Goal: Transaction & Acquisition: Book appointment/travel/reservation

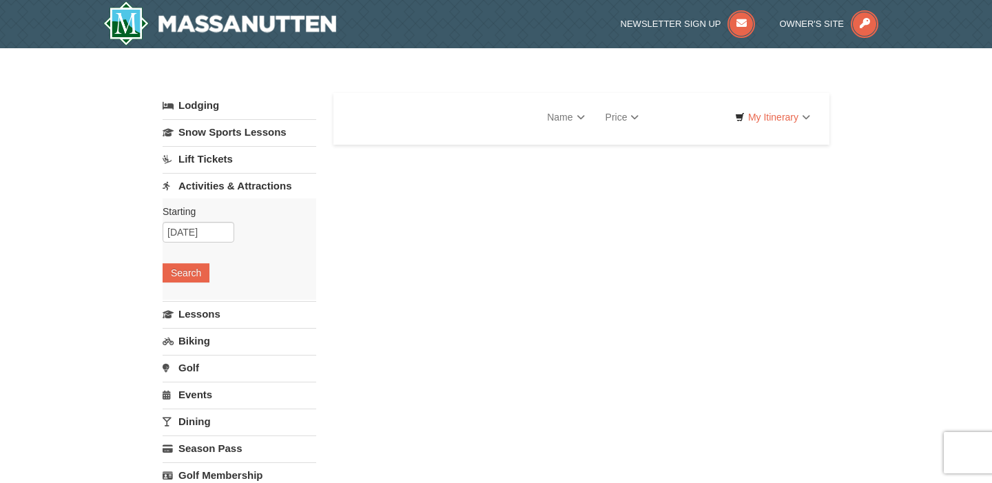
select select "9"
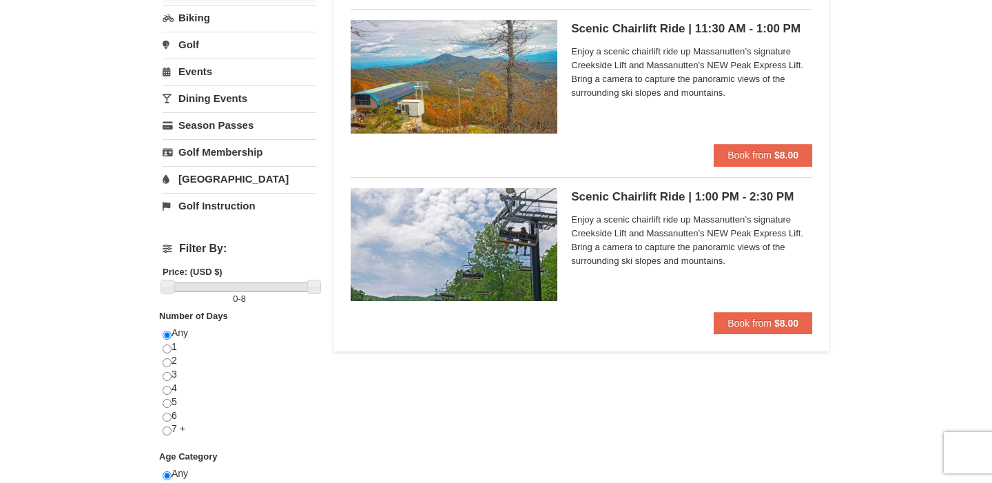
scroll to position [307, 0]
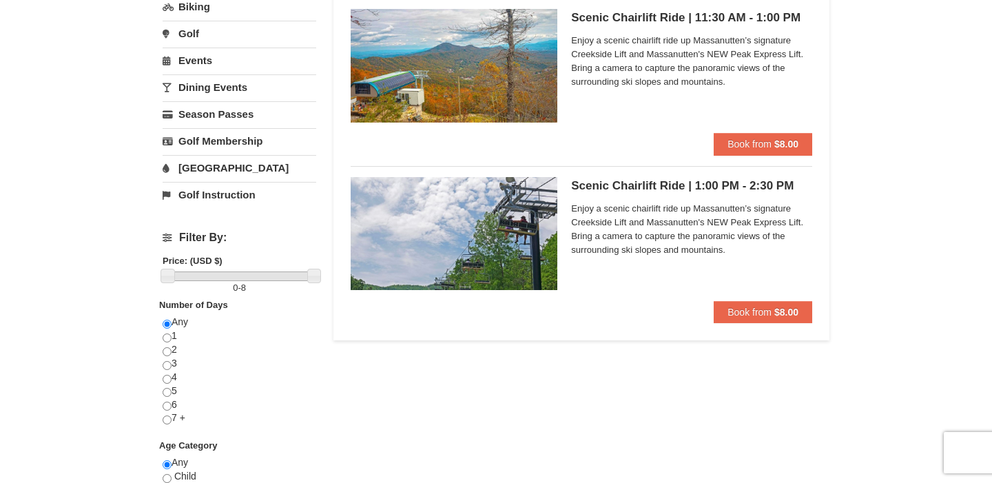
click at [651, 188] on h5 "Scenic Chairlift Ride | 1:00 PM - 2:30 PM Massanutten Scenic Chairlift Rides" at bounding box center [691, 186] width 241 height 14
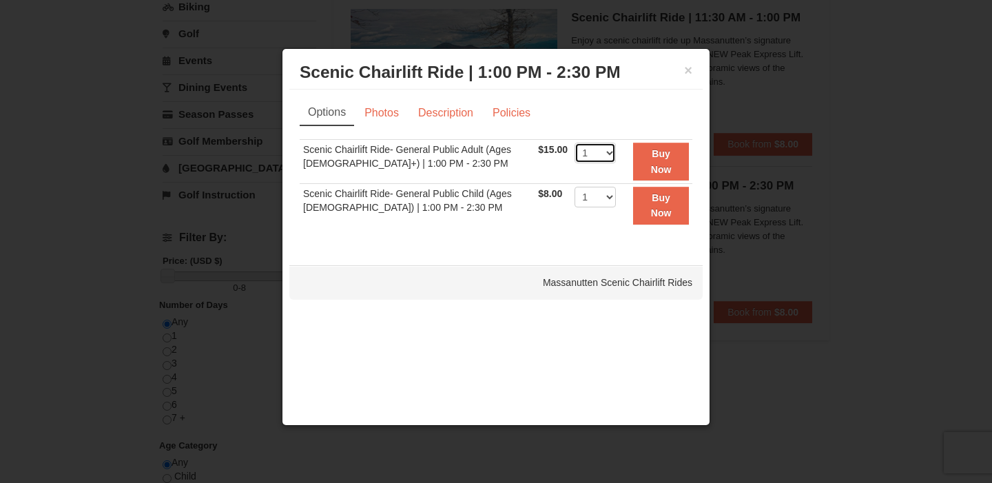
click at [605, 157] on select "1 2 3 4 5 6 7 8 9 10 11 12 13 14 15 16 17 18 19 20 21 22" at bounding box center [595, 153] width 41 height 21
click at [575, 143] on select "1 2 3 4 5 6 7 8 9 10 11 12 13 14 15 16 17 18 19 20 21 22" at bounding box center [595, 153] width 41 height 21
click at [589, 158] on select "1 2 3 4 5 6 7 8 9 10 11 12 13 14 15 16 17 18 19 20 21 22" at bounding box center [595, 153] width 41 height 21
select select "2"
click at [575, 143] on select "1 2 3 4 5 6 7 8 9 10 11 12 13 14 15 16 17 18 19 20 21 22" at bounding box center [595, 153] width 41 height 21
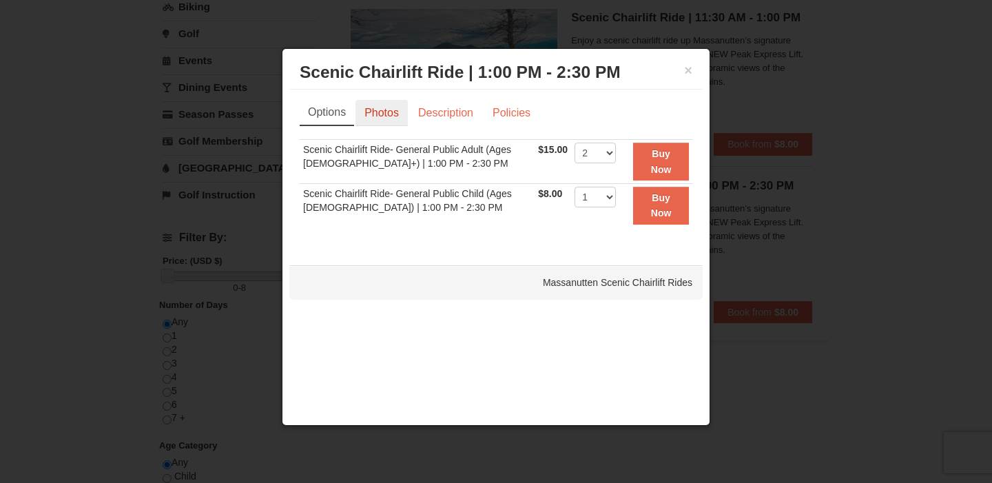
click at [395, 114] on link "Photos" at bounding box center [382, 113] width 52 height 26
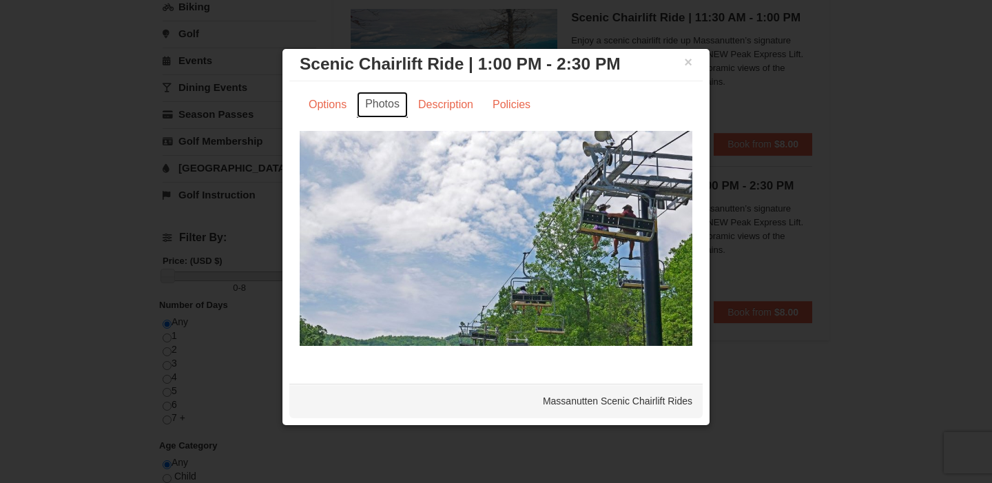
scroll to position [0, 0]
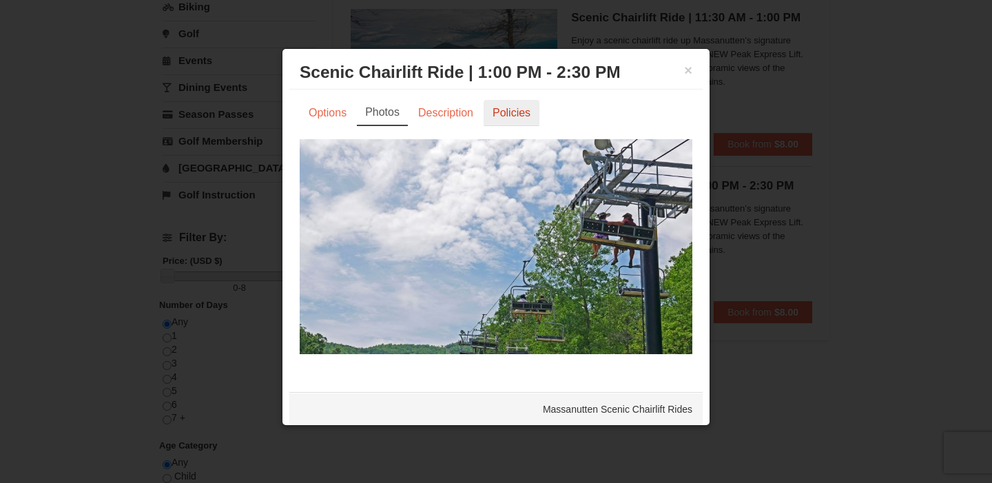
click at [524, 109] on link "Policies" at bounding box center [512, 113] width 56 height 26
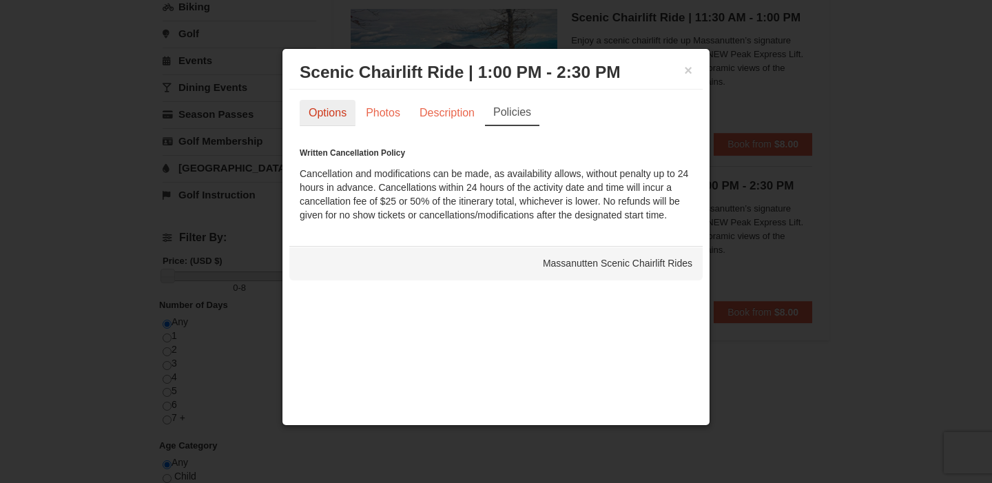
click at [346, 116] on link "Options" at bounding box center [328, 113] width 56 height 26
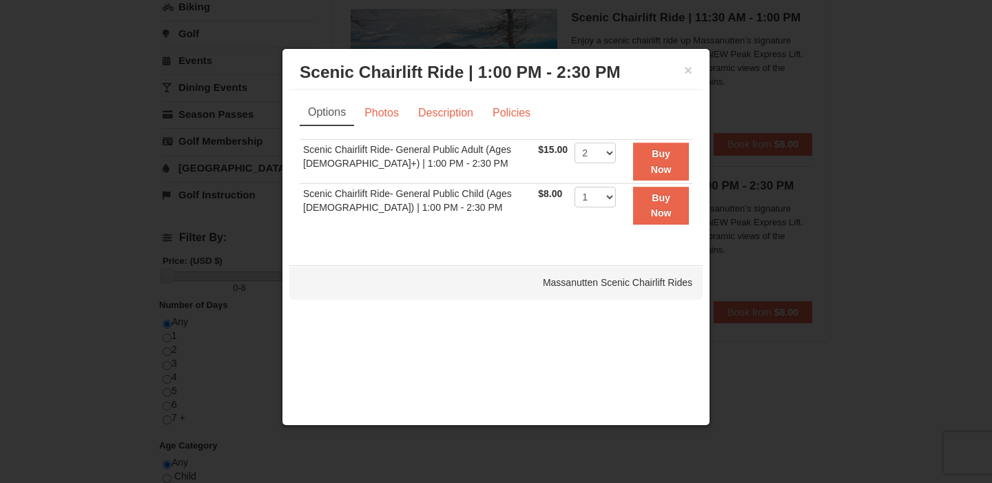
click at [693, 71] on div "× Scenic Chairlift Ride | 1:00 PM - 2:30 PM Massanutten Scenic Chairlift Rides" at bounding box center [495, 73] width 413 height 34
click at [683, 72] on h3 "Scenic Chairlift Ride | 1:00 PM - 2:30 PM Massanutten Scenic Chairlift Rides" at bounding box center [496, 72] width 393 height 21
click at [690, 72] on button "×" at bounding box center [688, 70] width 8 height 14
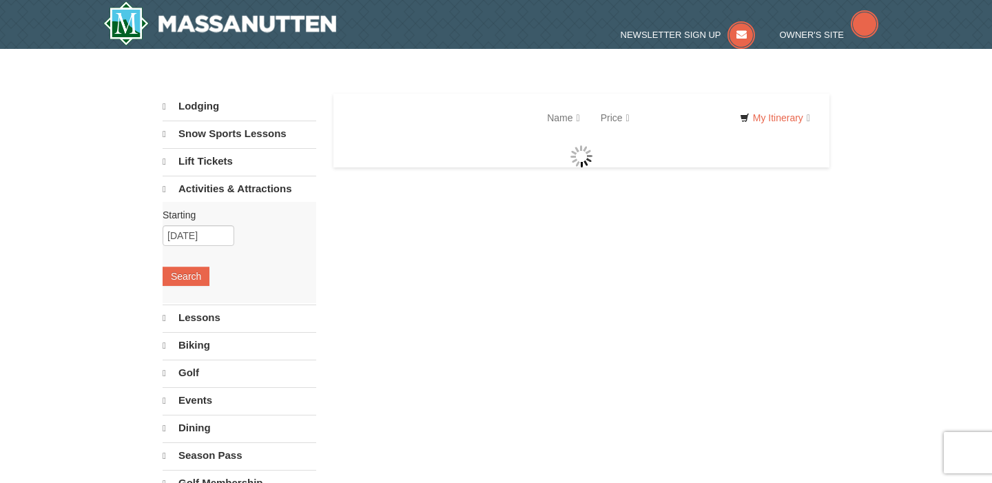
select select "9"
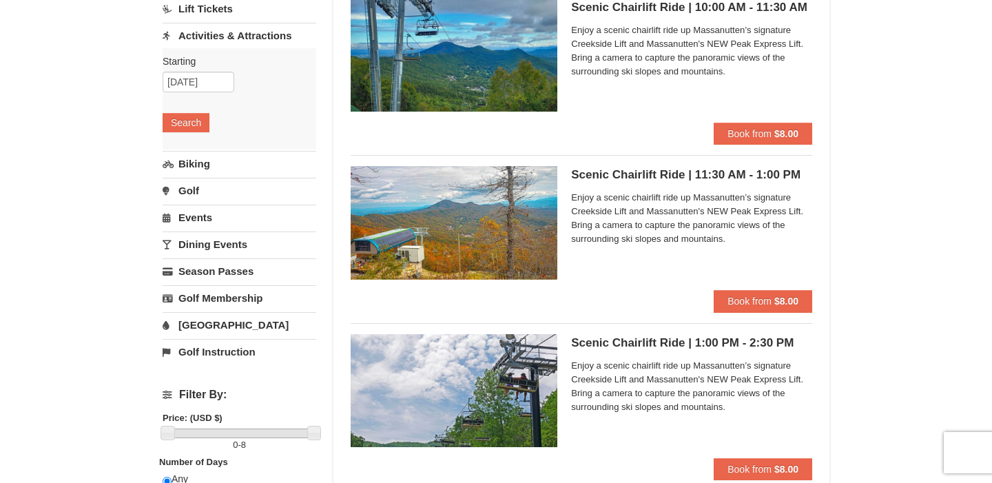
scroll to position [209, 0]
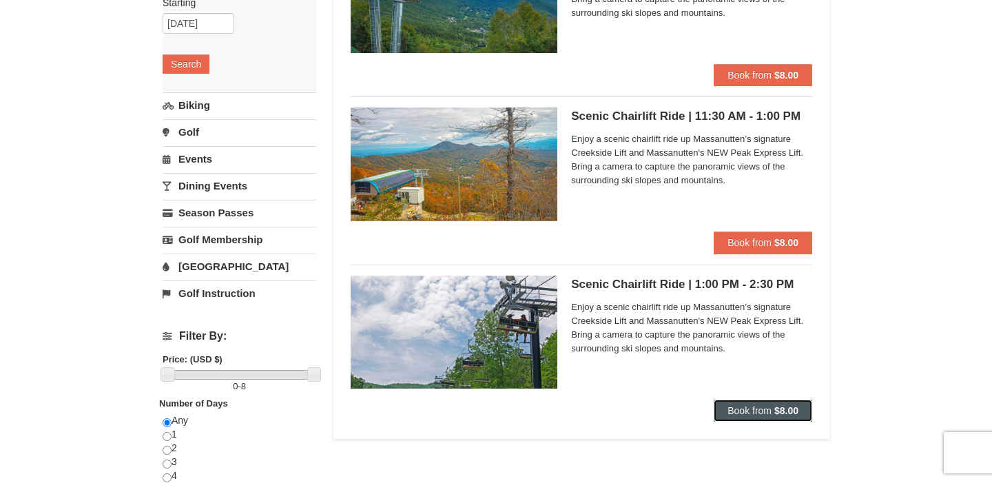
click at [720, 412] on button "Book from $8.00" at bounding box center [763, 411] width 99 height 22
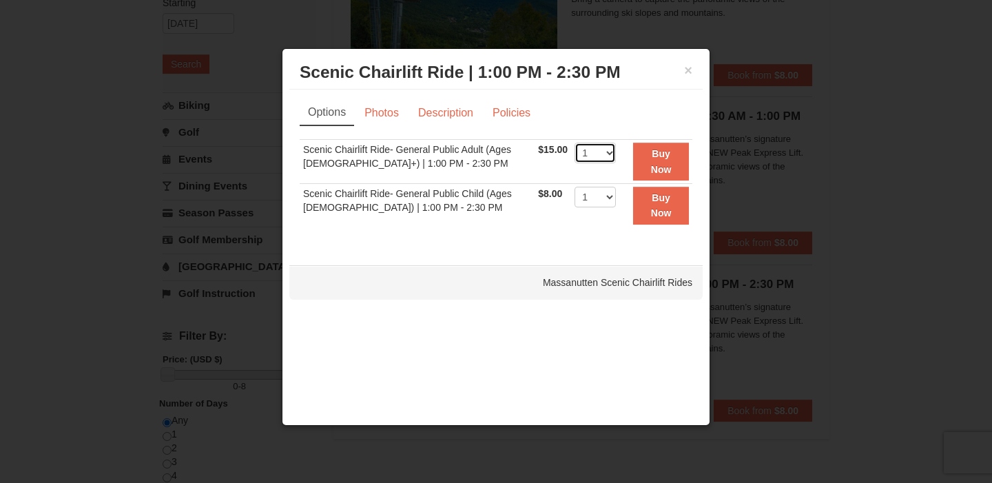
click at [594, 163] on select "1 2 3 4 5 6 7 8 9 10 11 12 13 14 15 16 17 18 19 20 21 22" at bounding box center [595, 153] width 41 height 21
click at [575, 143] on select "1 2 3 4 5 6 7 8 9 10 11 12 13 14 15 16 17 18 19 20 21 22" at bounding box center [595, 153] width 41 height 21
click at [601, 147] on select "1 2 3 4 5 6 7 8 9 10 11 12 13 14 15 16 17 18 19 20 21 22" at bounding box center [595, 153] width 41 height 21
select select "2"
click at [575, 143] on select "1 2 3 4 5 6 7 8 9 10 11 12 13 14 15 16 17 18 19 20 21 22" at bounding box center [595, 153] width 41 height 21
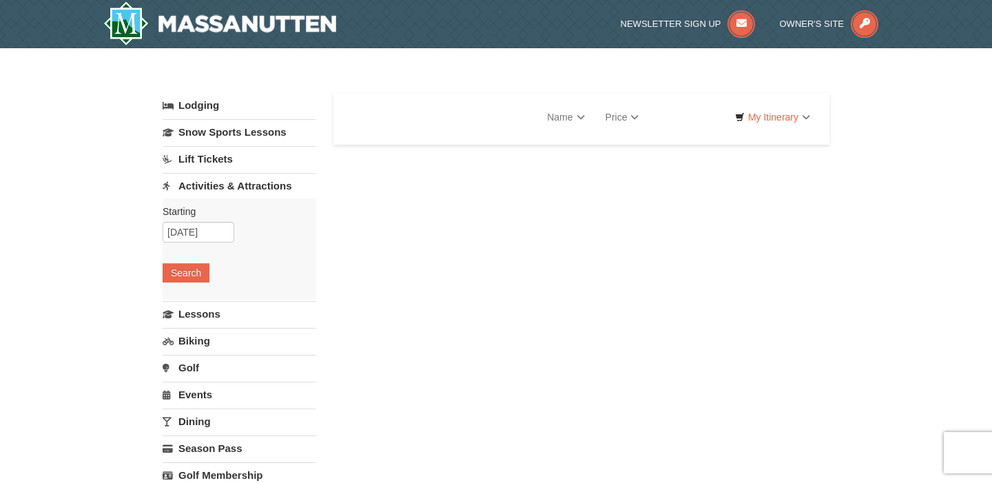
select select "9"
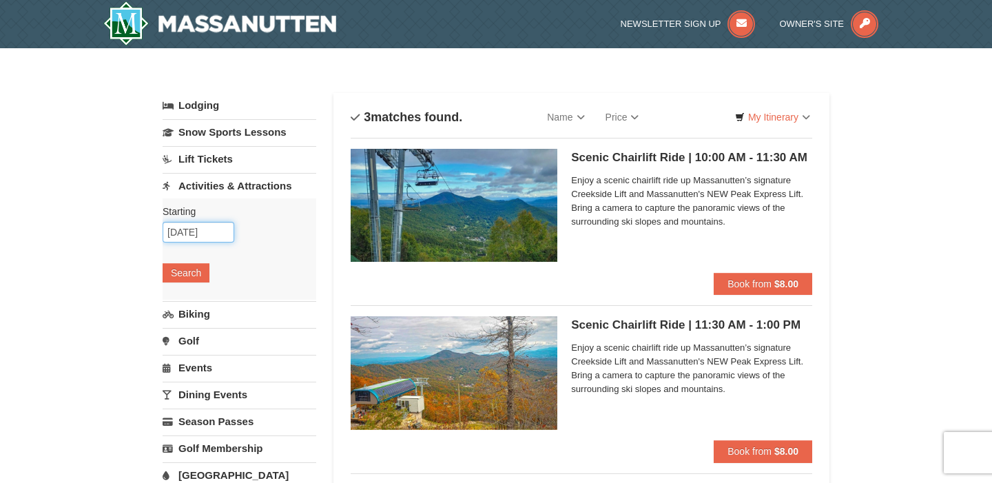
click at [185, 236] on input "11/01/2025" at bounding box center [199, 232] width 72 height 21
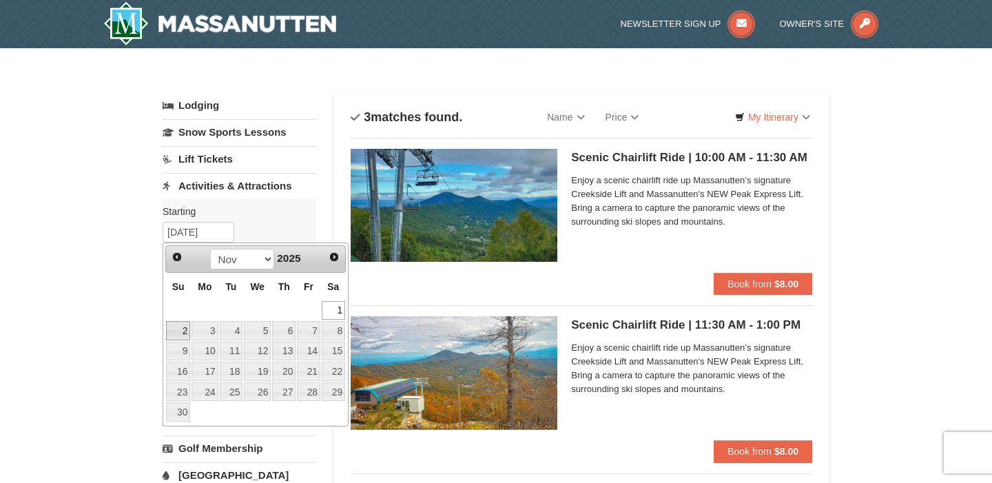
click at [185, 325] on link "2" at bounding box center [178, 330] width 24 height 19
type input "11/02/2025"
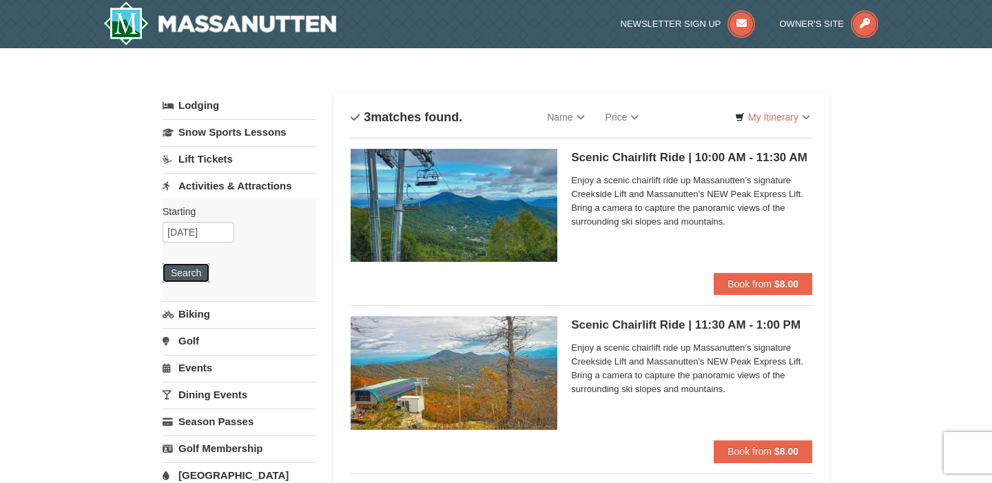
click at [193, 282] on button "Search" at bounding box center [186, 272] width 47 height 19
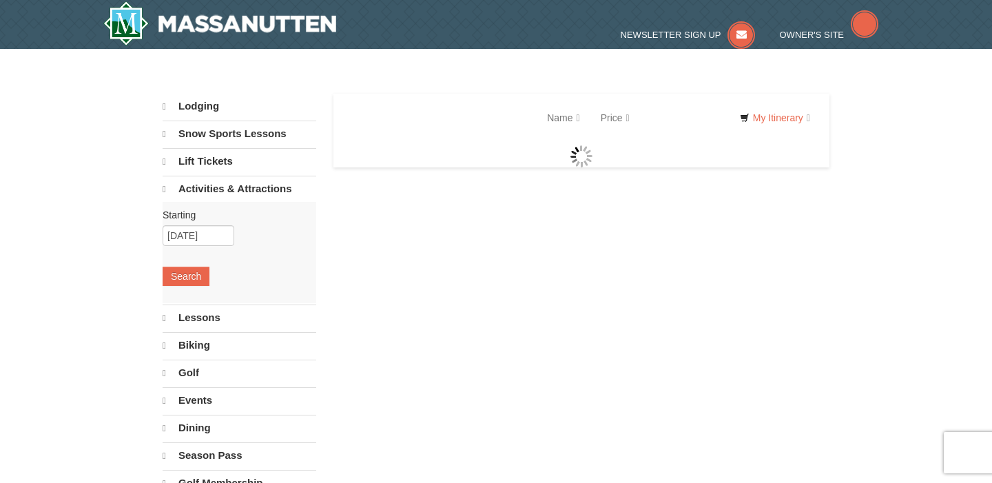
select select "9"
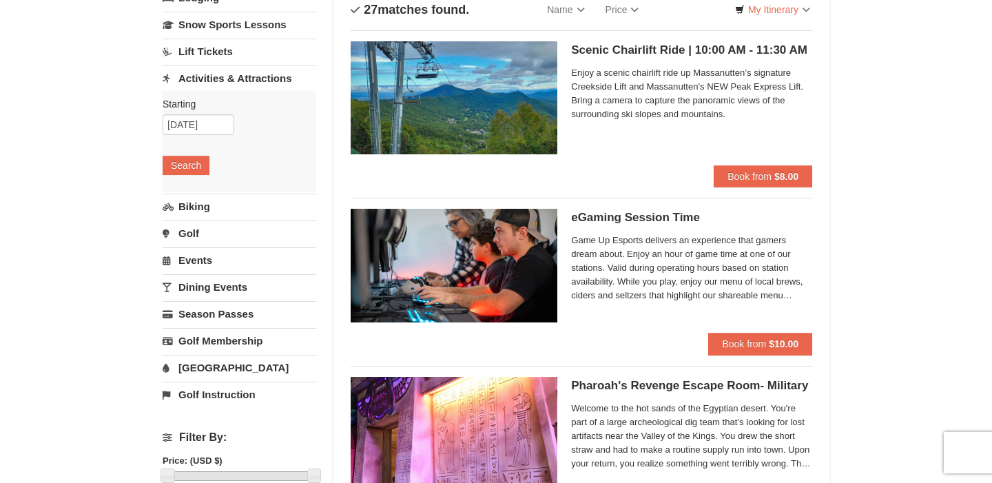
scroll to position [78, 0]
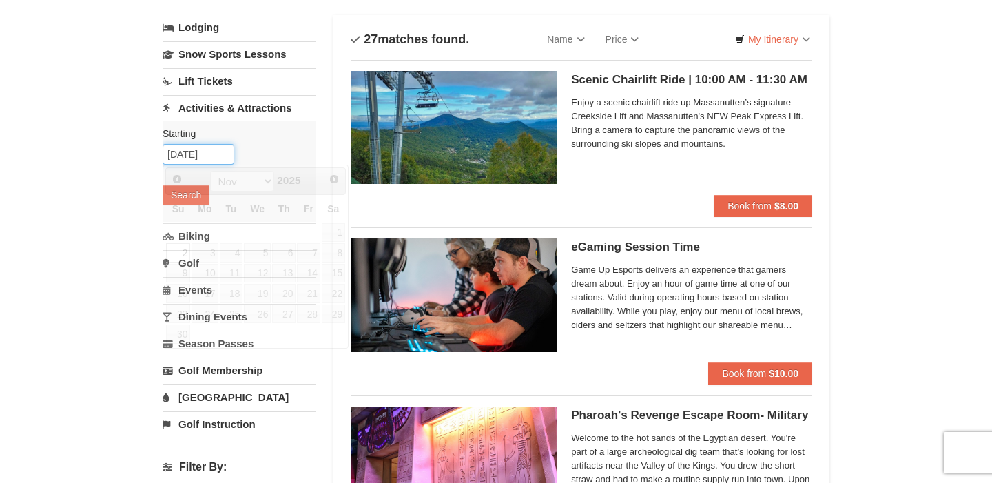
click at [210, 157] on input "11/02/2025" at bounding box center [199, 154] width 72 height 21
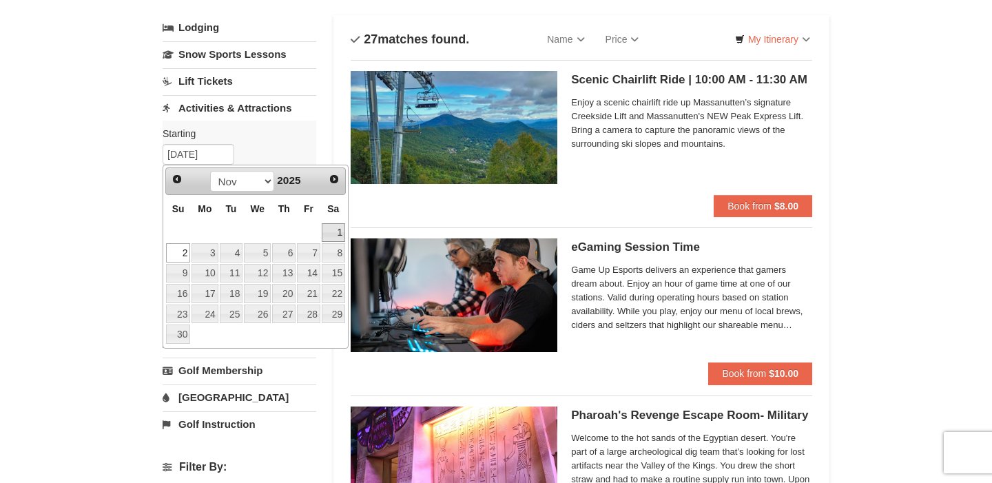
click at [331, 229] on link "1" at bounding box center [333, 232] width 23 height 19
type input "11/01/2025"
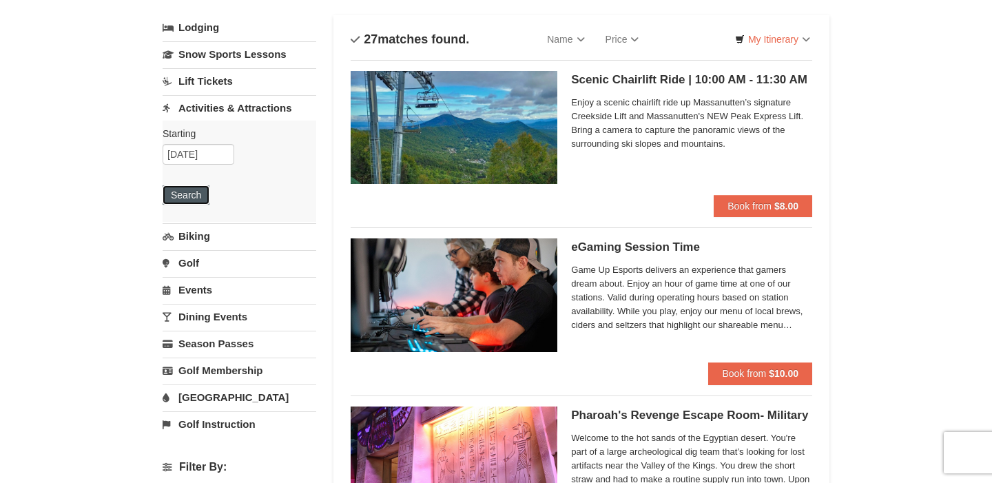
click at [199, 195] on button "Search" at bounding box center [186, 194] width 47 height 19
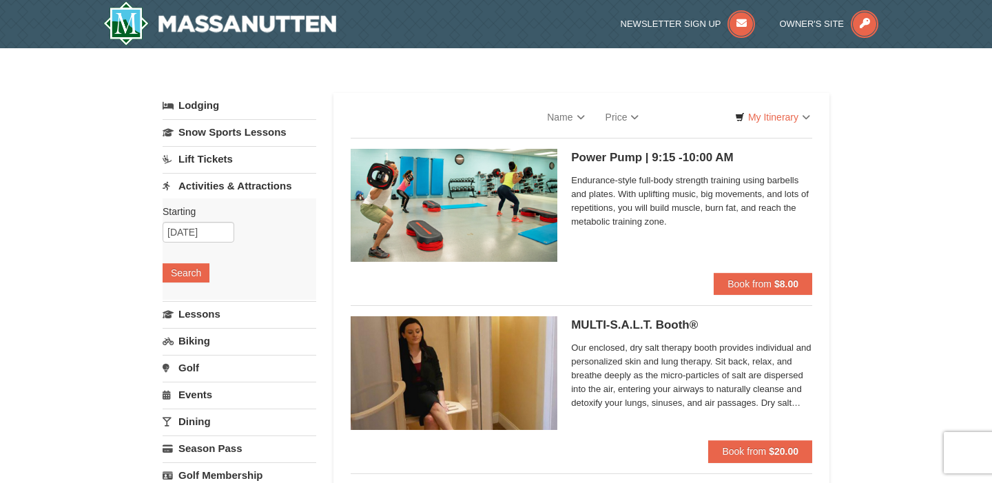
select select "9"
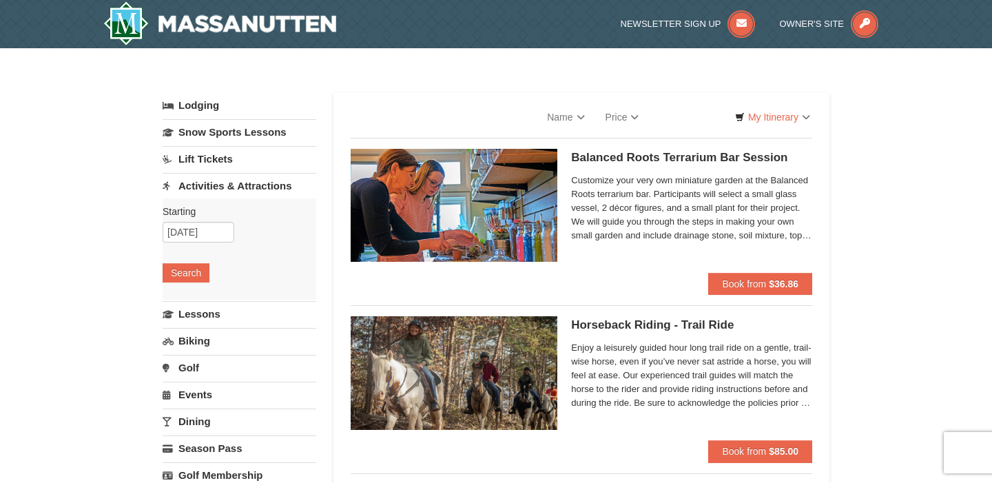
select select "9"
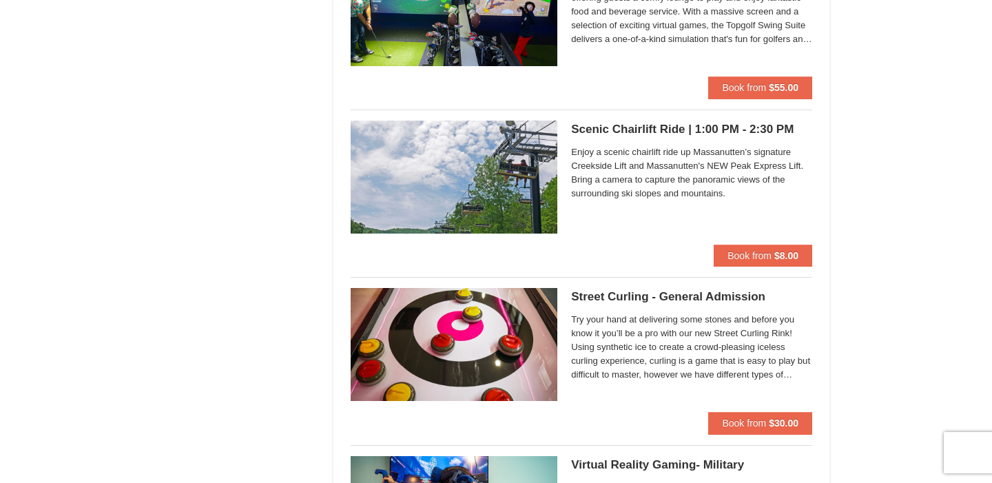
scroll to position [2389, 0]
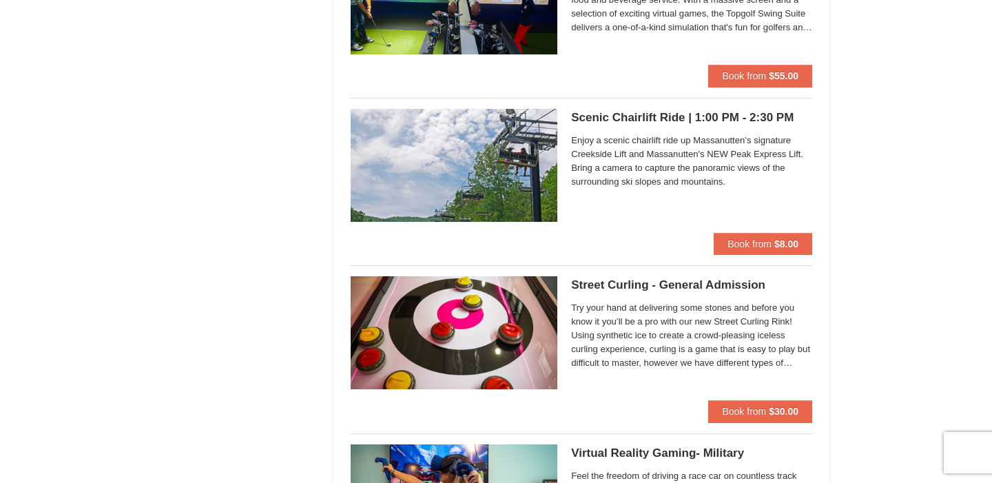
click at [628, 121] on h5 "Scenic Chairlift Ride | 1:00 PM - 2:30 PM Massanutten Scenic Chairlift Rides" at bounding box center [691, 118] width 241 height 14
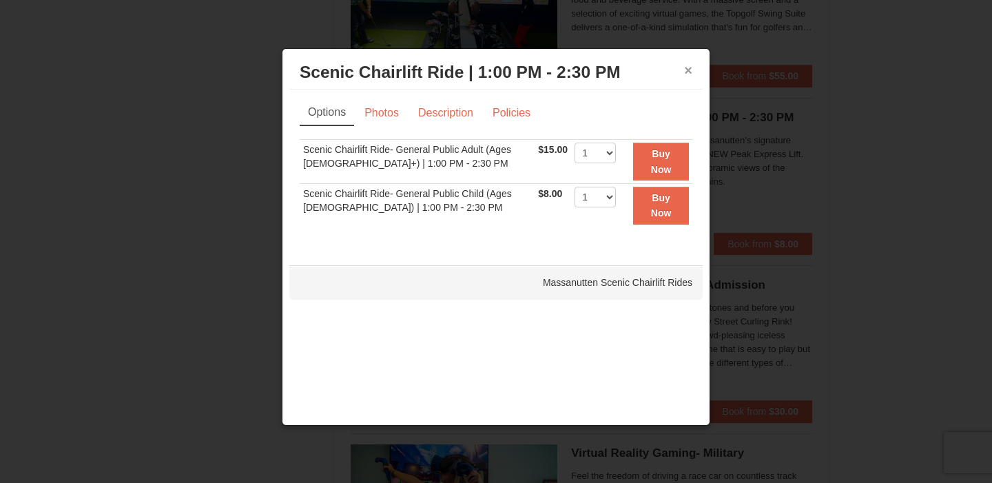
click at [691, 75] on button "×" at bounding box center [688, 70] width 8 height 14
